Goal: Task Accomplishment & Management: Use online tool/utility

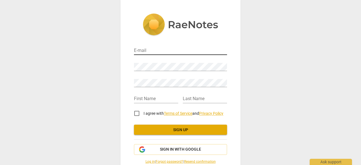
click at [151, 52] on input "email" at bounding box center [180, 51] width 93 height 8
type input "[EMAIL_ADDRESS][DOMAIN_NAME]"
type input "Frederiek"
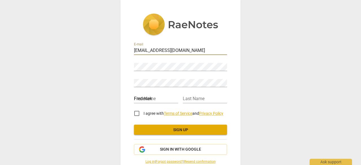
type input "[PERSON_NAME]"
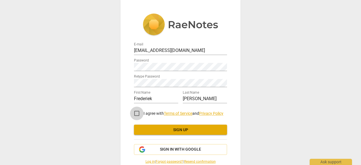
click at [136, 113] on input "I agree with Terms of Service and Privacy Policy" at bounding box center [137, 114] width 14 height 14
checkbox input "true"
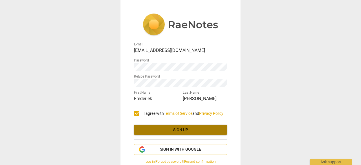
click at [167, 131] on span "Sign up" at bounding box center [181, 130] width 84 height 6
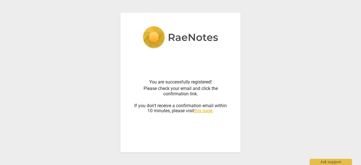
click at [272, 61] on div "You are successfully registered! Please check your email and click the confirma…" at bounding box center [180, 82] width 361 height 165
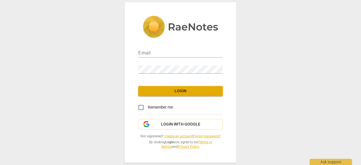
click at [162, 58] on div "E-mail" at bounding box center [180, 51] width 85 height 16
type input "[EMAIL_ADDRESS][DOMAIN_NAME]"
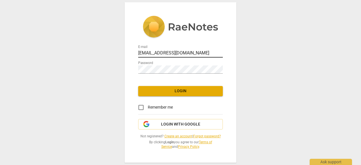
click at [162, 56] on input "[EMAIL_ADDRESS][DOMAIN_NAME]" at bounding box center [180, 53] width 85 height 8
click at [147, 92] on span "Login" at bounding box center [181, 91] width 76 height 6
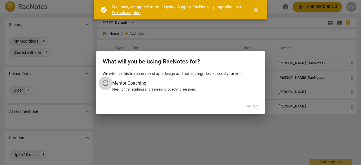
click at [106, 85] on input "Mentor Coaching" at bounding box center [106, 83] width 14 height 14
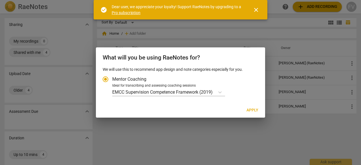
click at [253, 110] on span "Apply" at bounding box center [253, 110] width 12 height 6
radio input "false"
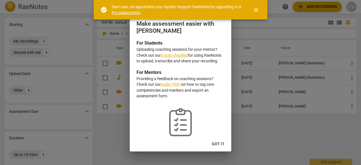
scroll to position [13, 0]
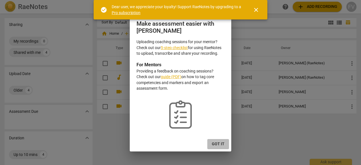
click at [225, 148] on button "Got it" at bounding box center [218, 144] width 22 height 10
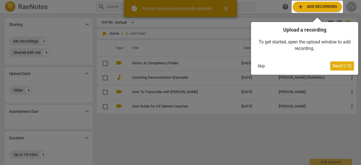
click at [342, 66] on span "Next ( 1 / 3 )" at bounding box center [342, 65] width 19 height 5
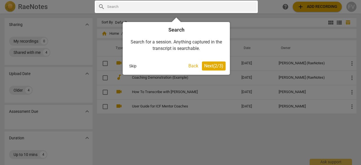
click at [211, 66] on span "Next ( 2 / 3 )" at bounding box center [213, 65] width 19 height 5
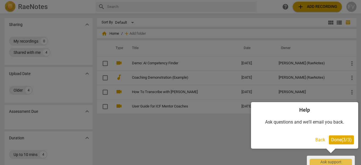
click at [345, 139] on span "Done ( 3 / 3 )" at bounding box center [341, 139] width 21 height 5
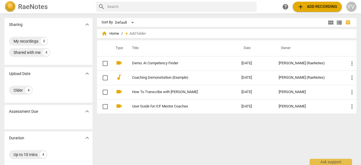
click at [319, 9] on span "add Add recording" at bounding box center [317, 6] width 40 height 7
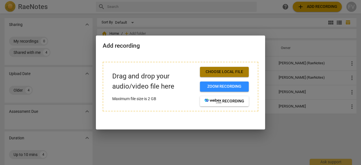
click at [222, 73] on span "Choose local file" at bounding box center [225, 72] width 40 height 6
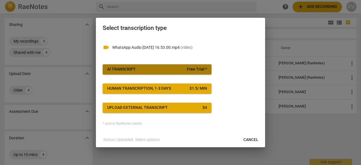
click at [161, 71] on span "AI Transcript Free Trial *" at bounding box center [157, 70] width 100 height 6
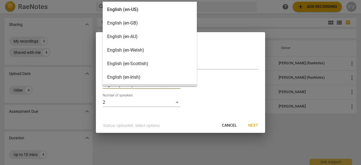
click at [146, 0] on body "RaeNotes search help add Add recording FV Sharing expand_more My recordings 0 S…" at bounding box center [180, 0] width 361 height 0
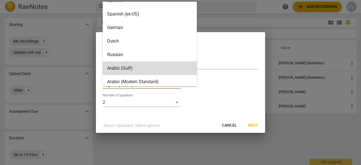
scroll to position [89, 0]
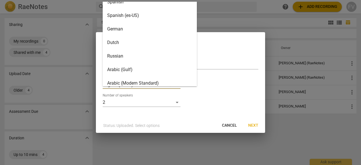
click at [121, 45] on div "Dutch" at bounding box center [150, 43] width 94 height 14
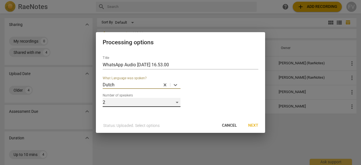
click at [133, 105] on div "2" at bounding box center [142, 102] width 78 height 9
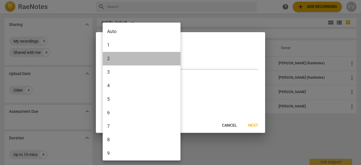
click at [126, 57] on li "2" at bounding box center [143, 59] width 80 height 14
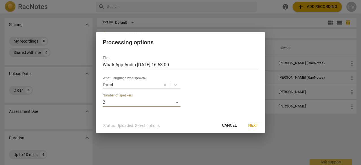
click at [256, 124] on span "Next" at bounding box center [253, 126] width 10 height 6
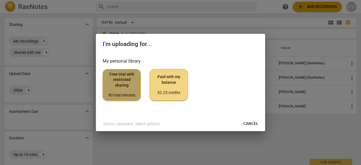
click at [124, 89] on span "Free trial with restricted sharing 90 trial minutes" at bounding box center [121, 85] width 28 height 27
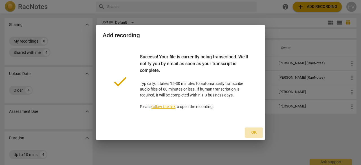
click at [255, 132] on span "Ok" at bounding box center [253, 133] width 9 height 6
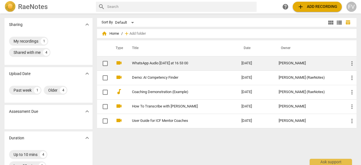
click at [152, 65] on link "WhatsApp Audio 2025-10-06 at 16 53 00" at bounding box center [176, 63] width 89 height 4
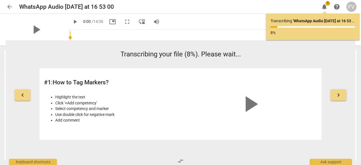
click at [333, 96] on button "keyboard_arrow_right" at bounding box center [339, 94] width 16 height 11
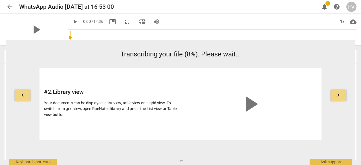
click at [333, 96] on button "keyboard_arrow_right" at bounding box center [339, 94] width 16 height 11
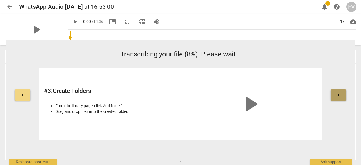
click at [339, 92] on span "keyboard_arrow_right" at bounding box center [338, 95] width 7 height 7
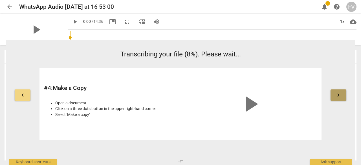
click at [339, 92] on span "keyboard_arrow_right" at bounding box center [338, 95] width 7 height 7
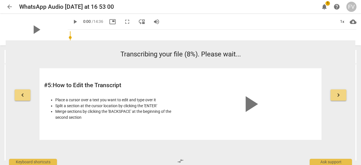
click at [339, 92] on span "keyboard_arrow_right" at bounding box center [338, 95] width 7 height 7
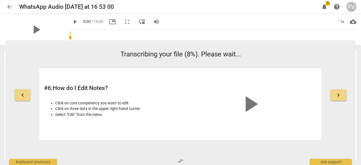
click at [339, 92] on span "keyboard_arrow_right" at bounding box center [338, 95] width 7 height 7
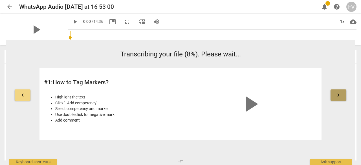
click at [339, 92] on span "keyboard_arrow_right" at bounding box center [338, 95] width 7 height 7
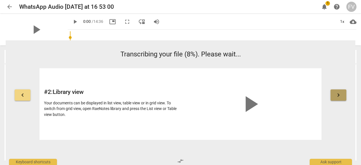
click at [339, 92] on span "keyboard_arrow_right" at bounding box center [338, 95] width 7 height 7
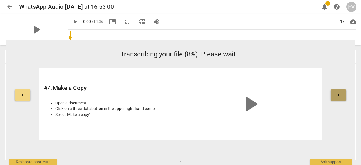
click at [339, 92] on span "keyboard_arrow_right" at bounding box center [338, 95] width 7 height 7
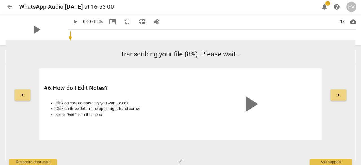
click at [339, 92] on span "keyboard_arrow_right" at bounding box center [338, 95] width 7 height 7
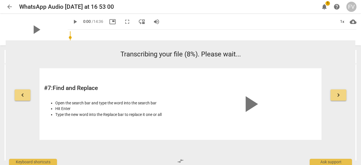
click at [339, 92] on span "keyboard_arrow_right" at bounding box center [338, 95] width 7 height 7
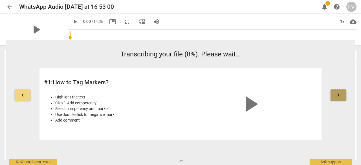
click at [339, 92] on span "keyboard_arrow_right" at bounding box center [338, 95] width 7 height 7
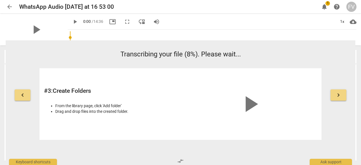
click at [339, 92] on span "keyboard_arrow_right" at bounding box center [338, 95] width 7 height 7
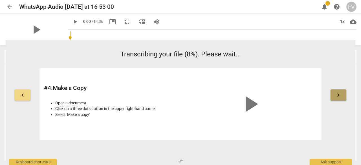
click at [339, 92] on span "keyboard_arrow_right" at bounding box center [338, 95] width 7 height 7
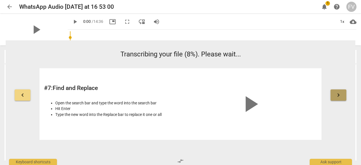
click at [339, 92] on span "keyboard_arrow_right" at bounding box center [338, 95] width 7 height 7
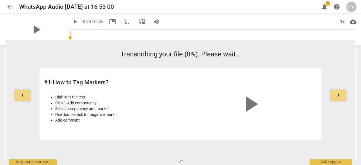
click at [339, 92] on span "keyboard_arrow_right" at bounding box center [338, 95] width 7 height 7
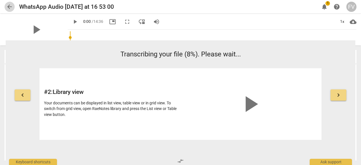
click at [11, 6] on span "arrow_back" at bounding box center [9, 6] width 7 height 7
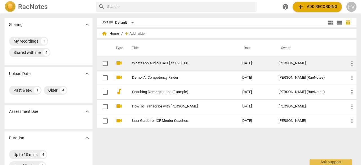
click at [172, 64] on link "WhatsApp Audio 2025-10-06 at 16 53 00" at bounding box center [176, 63] width 89 height 4
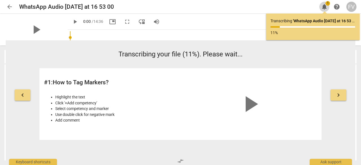
click at [325, 6] on span "notifications" at bounding box center [324, 6] width 7 height 7
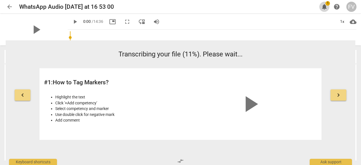
click at [325, 6] on span "notifications" at bounding box center [324, 6] width 7 height 7
